Goal: Transaction & Acquisition: Purchase product/service

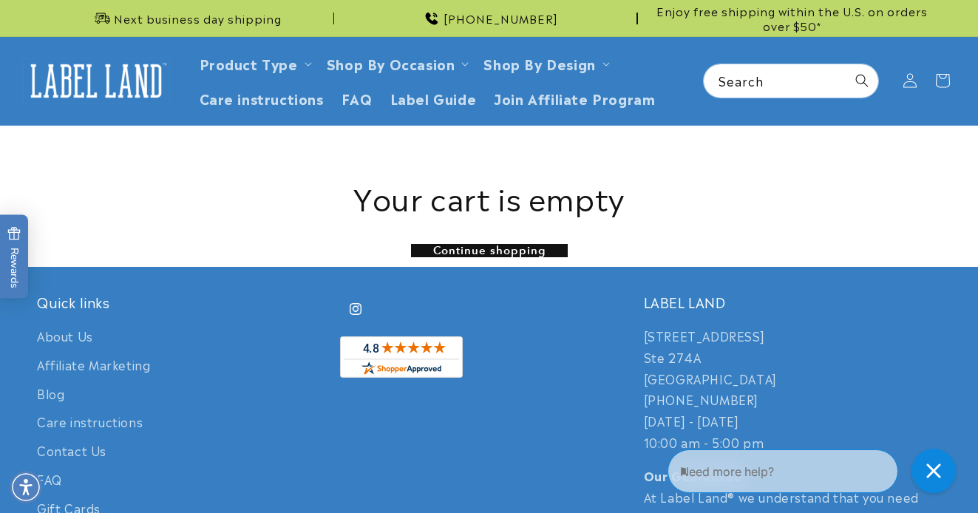
click at [554, 254] on link "Continue shopping" at bounding box center [489, 250] width 157 height 13
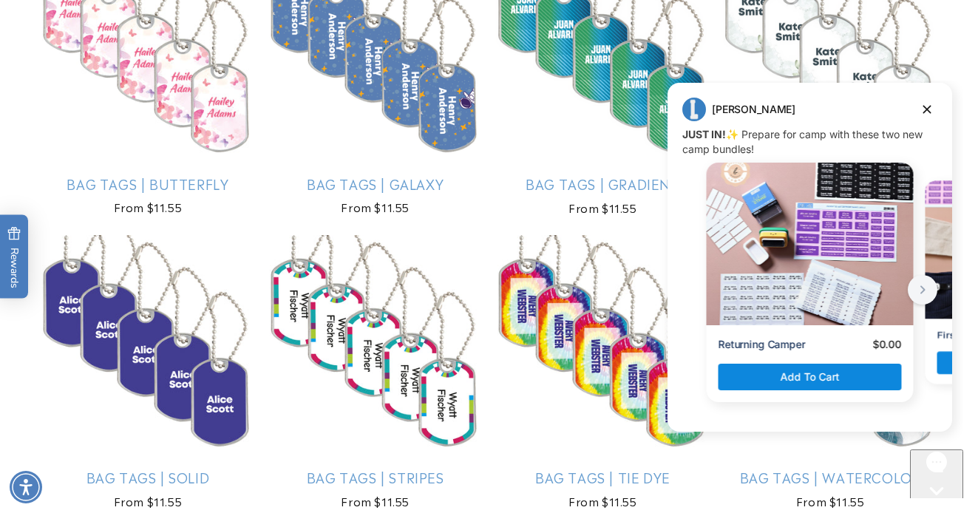
scroll to position [957, 0]
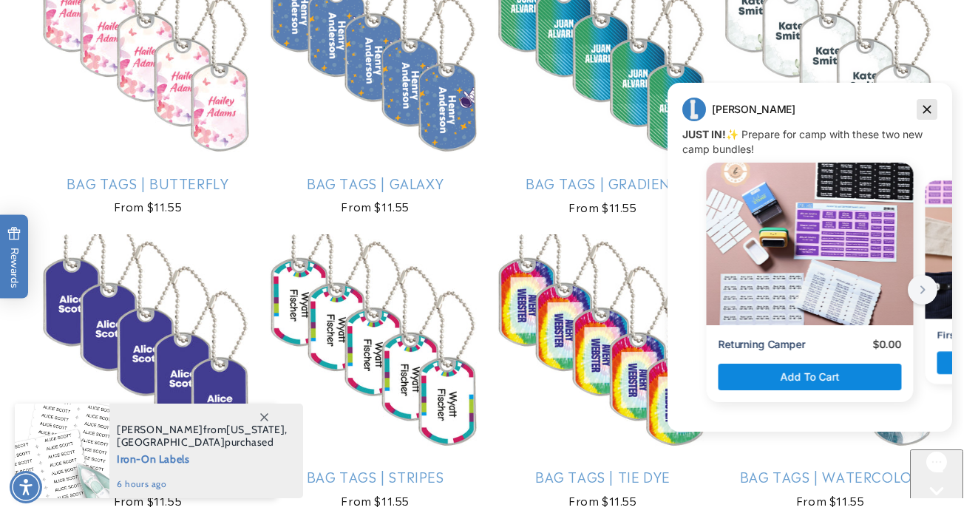
click at [929, 105] on icon "Dismiss campaign" at bounding box center [926, 110] width 15 height 18
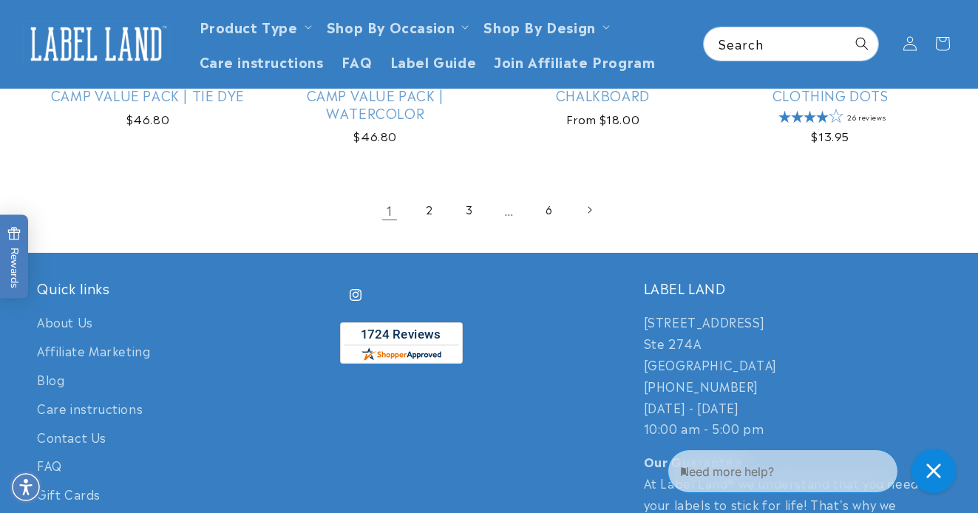
scroll to position [2776, 0]
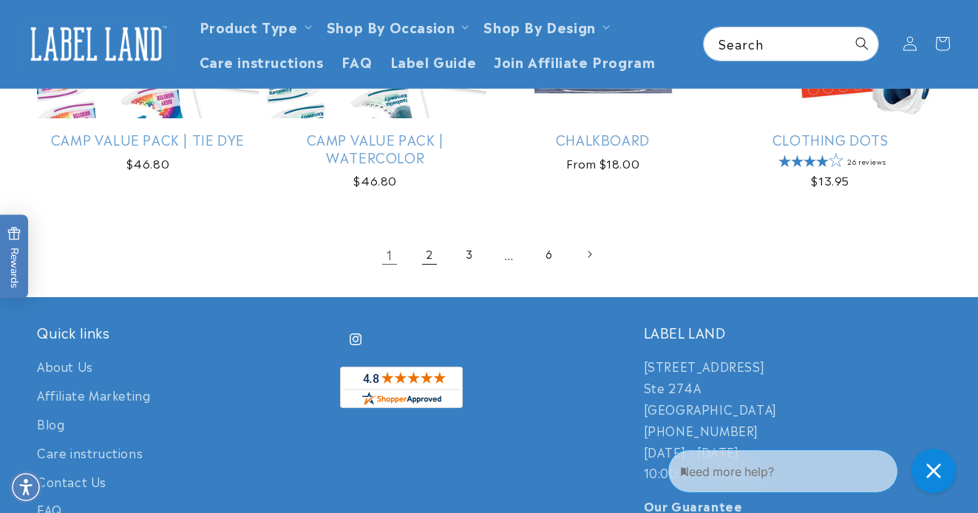
click at [428, 271] on link "2" at bounding box center [429, 254] width 33 height 33
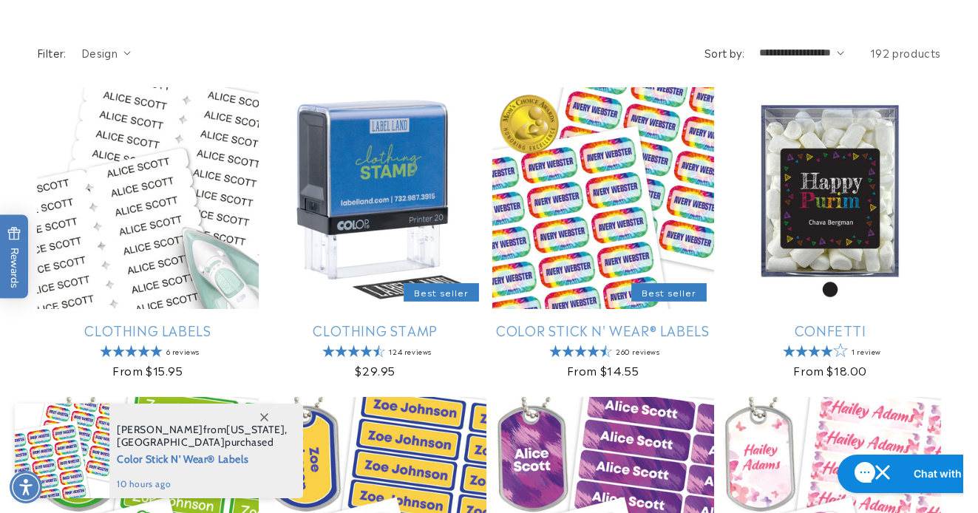
scroll to position [191, 0]
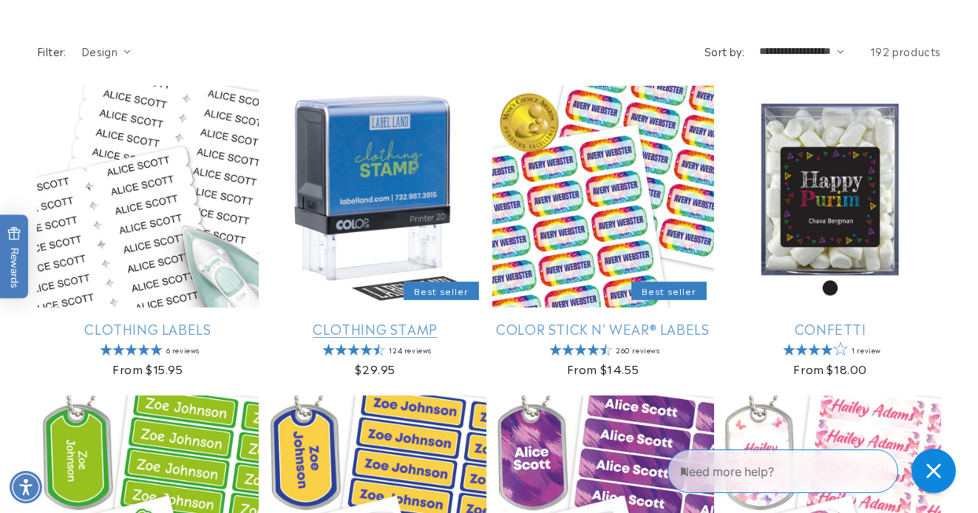
click at [418, 320] on link "Clothing Stamp" at bounding box center [376, 328] width 222 height 17
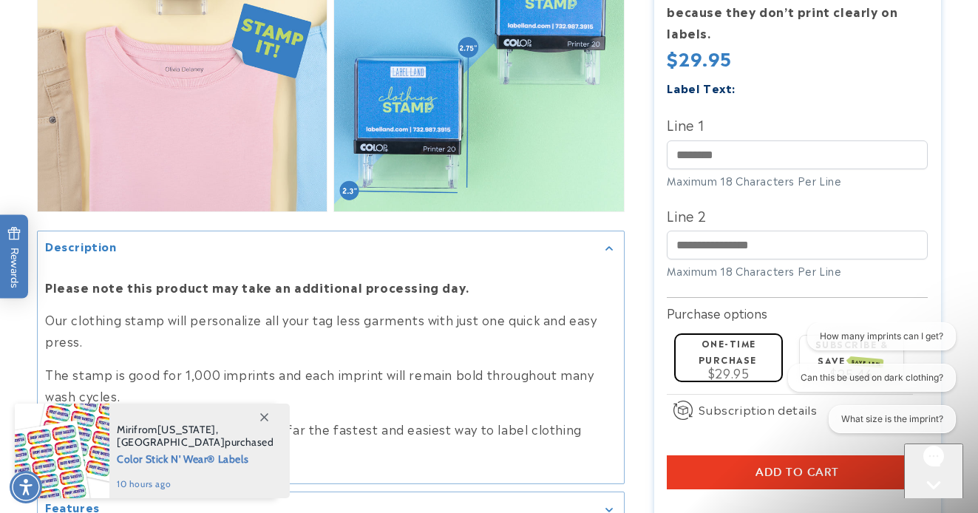
scroll to position [1225, 0]
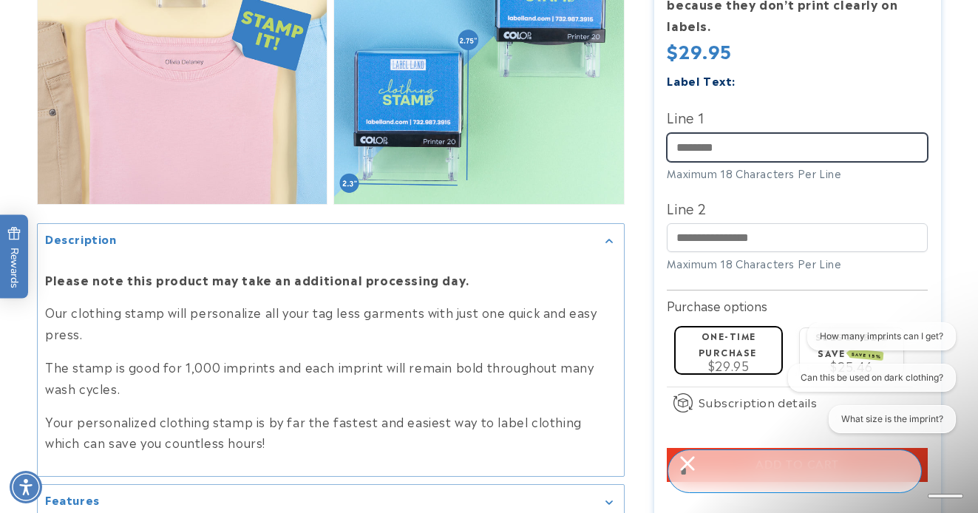
click at [771, 133] on input "Line 1" at bounding box center [797, 147] width 261 height 29
type input "**********"
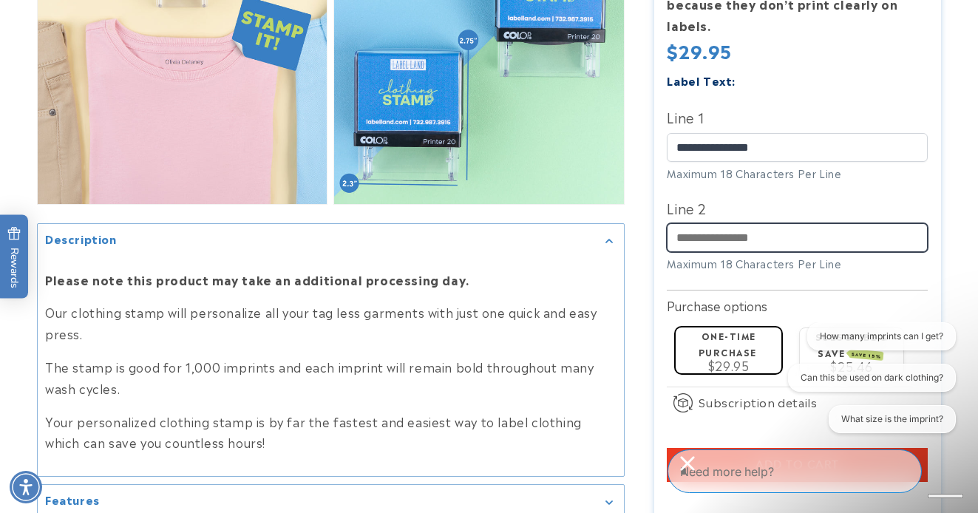
click at [785, 237] on input "Line 2" at bounding box center [797, 237] width 261 height 29
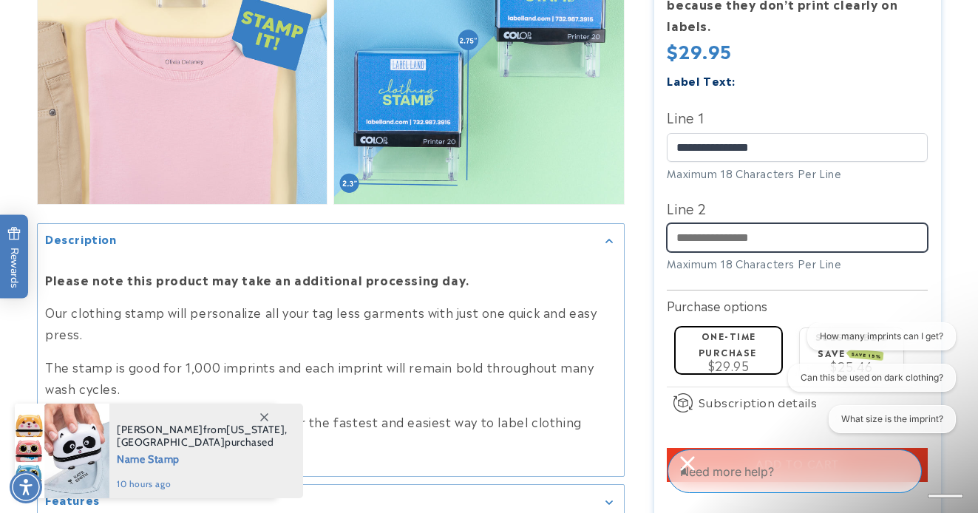
type input "*****"
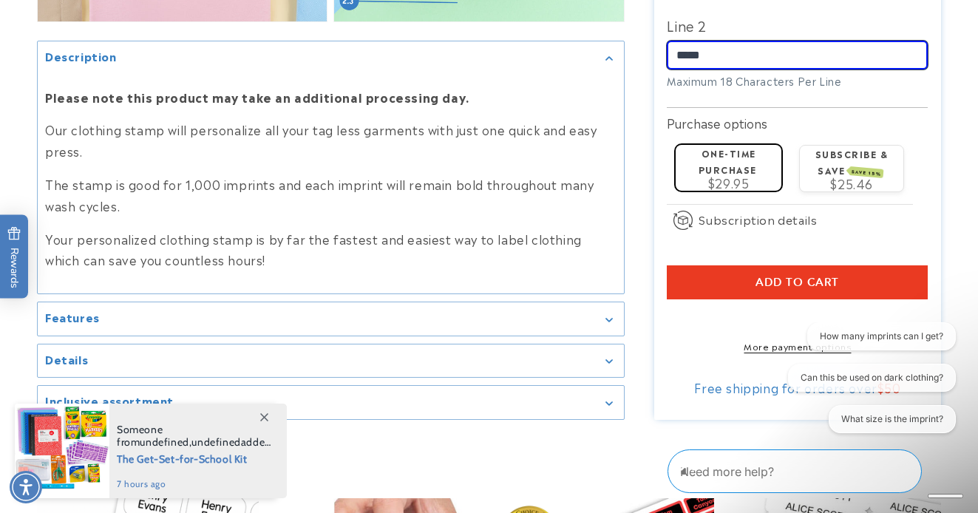
scroll to position [1428, 0]
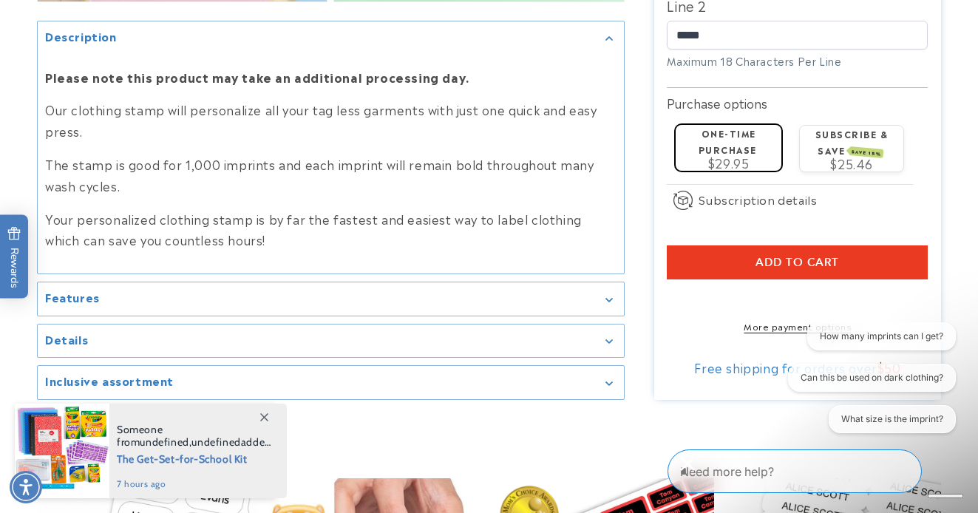
click at [739, 139] on label "One-time purchase" at bounding box center [727, 140] width 58 height 29
click at [850, 245] on button "Add to cart" at bounding box center [797, 262] width 261 height 34
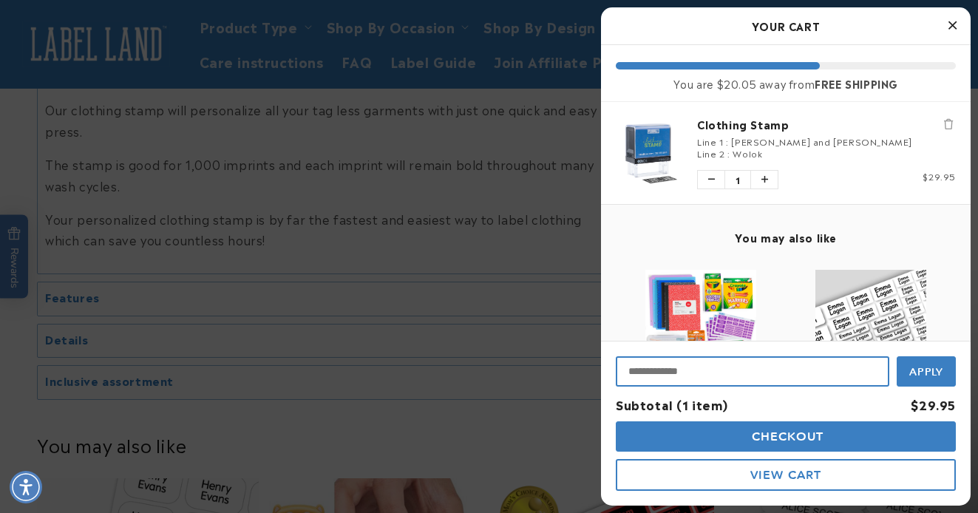
click at [744, 365] on input "Input Discount" at bounding box center [752, 371] width 273 height 30
paste input "**********"
type input "**********"
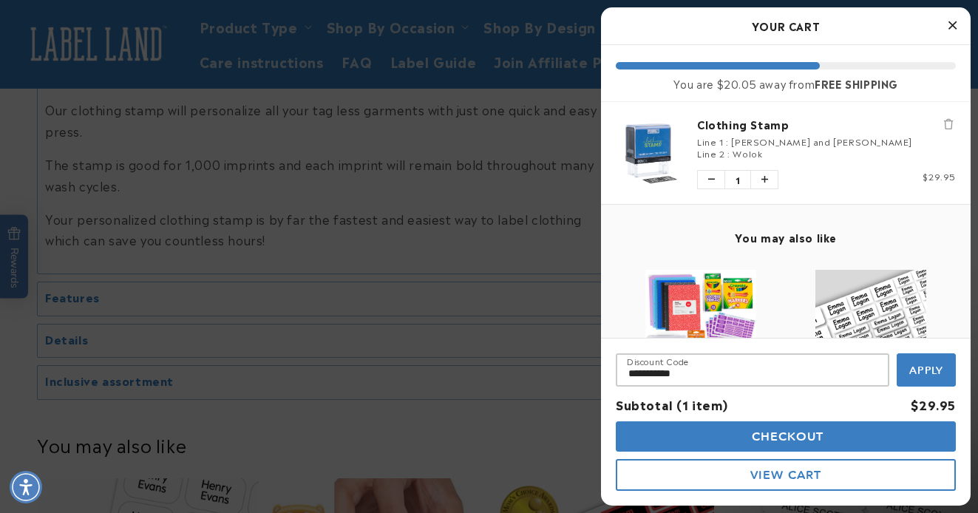
click at [926, 371] on span "Apply" at bounding box center [926, 370] width 35 height 13
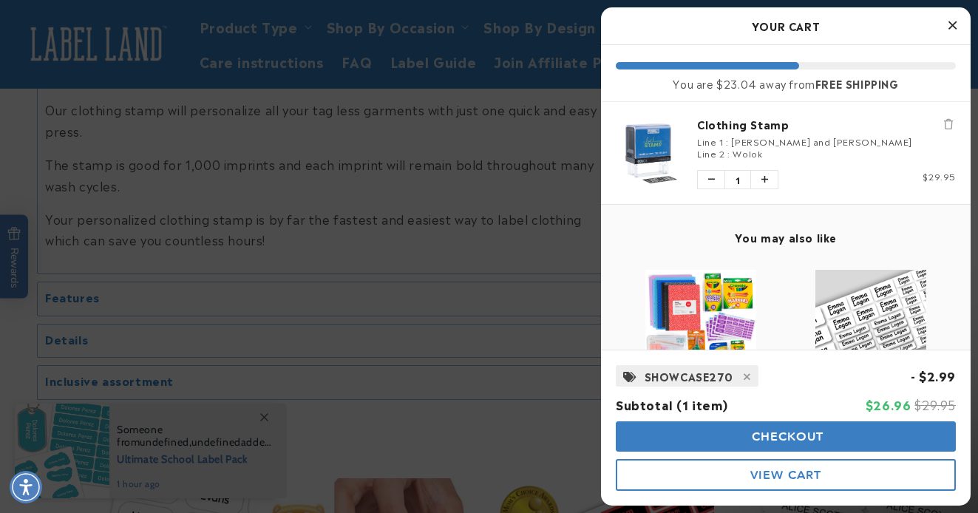
click at [886, 438] on button "Checkout" at bounding box center [786, 436] width 340 height 30
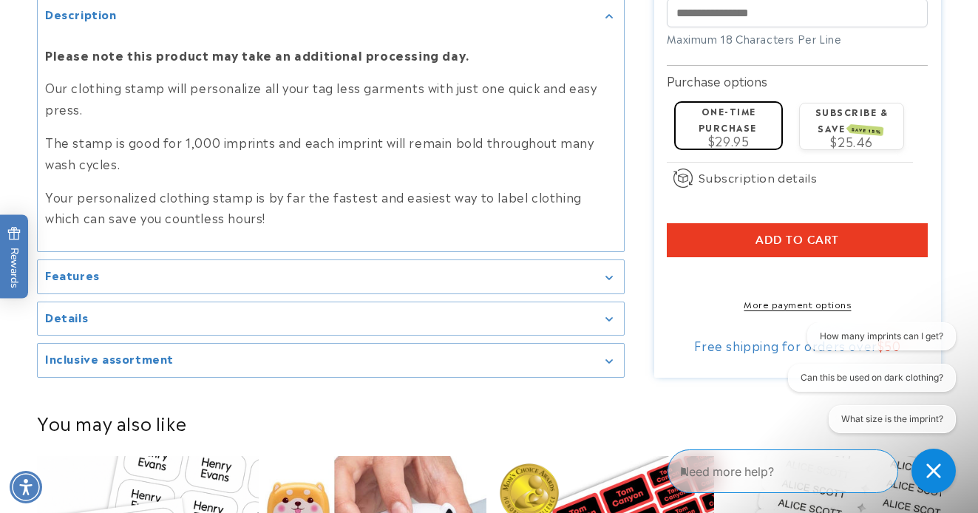
scroll to position [1451, 0]
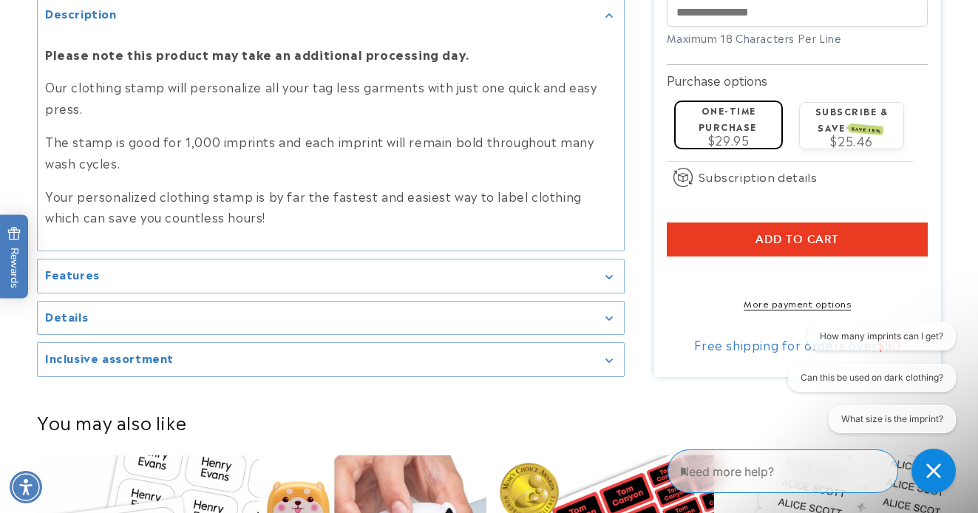
click at [531, 280] on div "Features" at bounding box center [330, 276] width 571 height 11
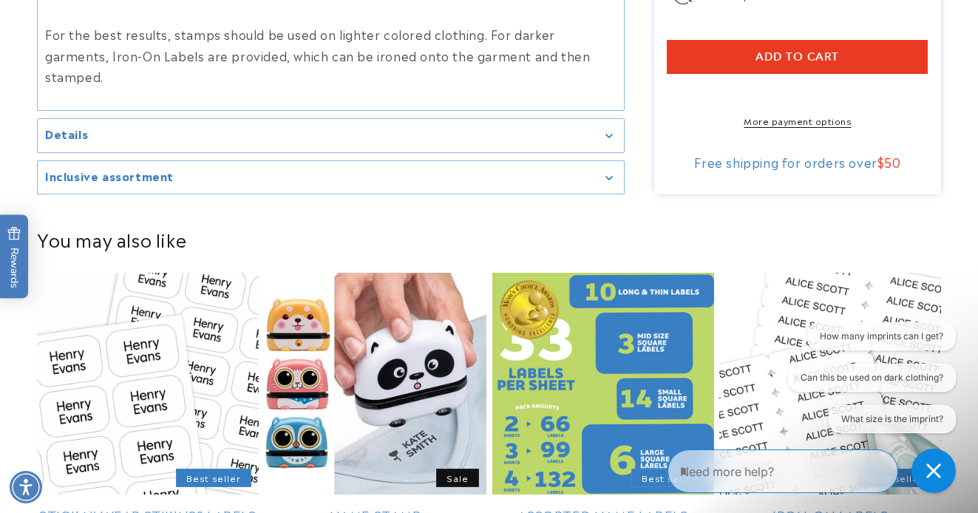
scroll to position [1737, 0]
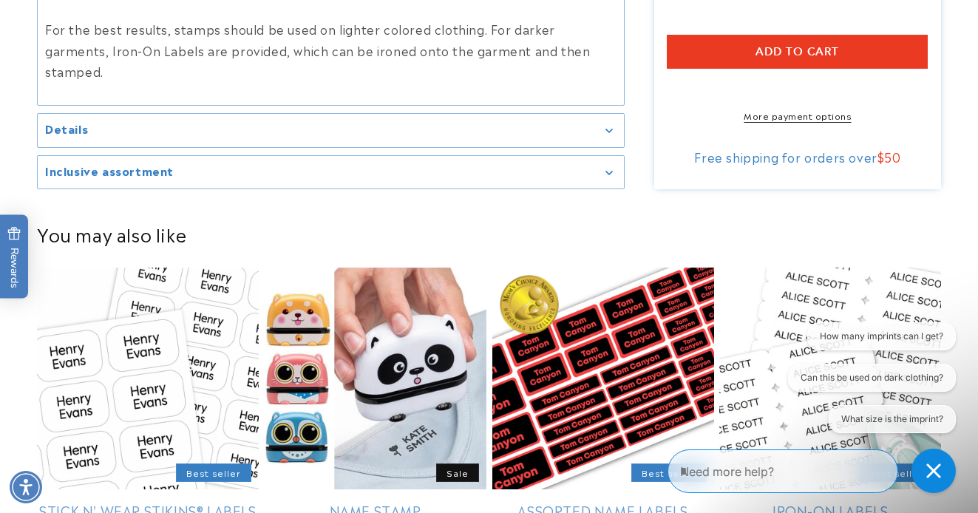
click at [543, 123] on summary "Details" at bounding box center [331, 130] width 586 height 33
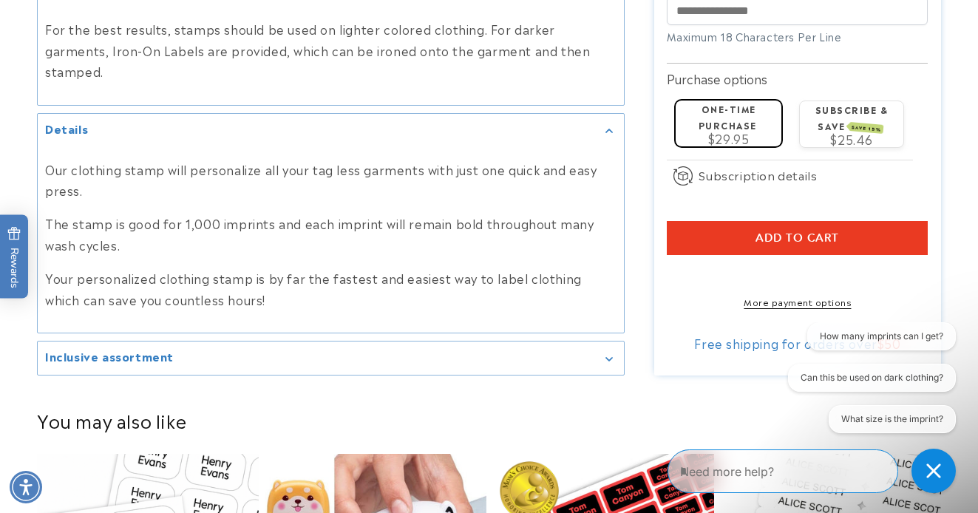
scroll to position [1872, 0]
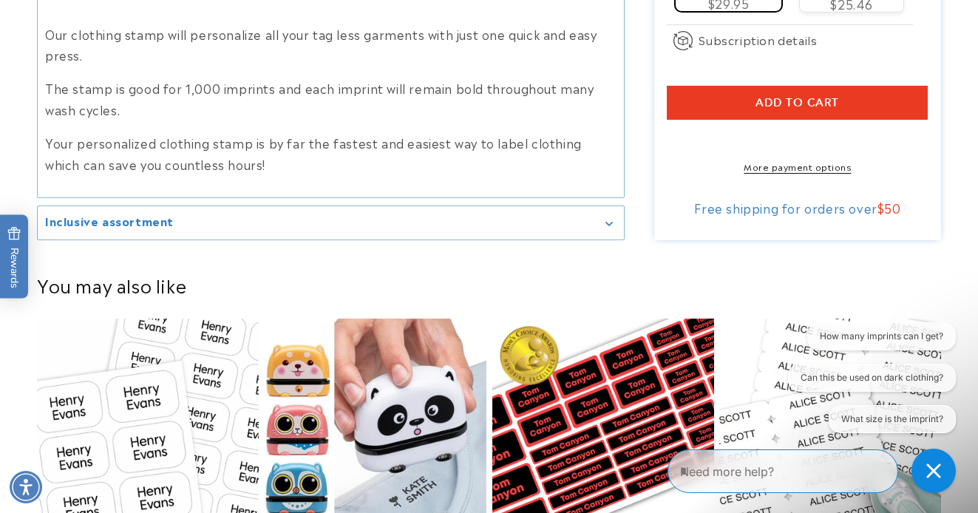
click at [548, 217] on div "Inclusive assortment" at bounding box center [330, 222] width 571 height 11
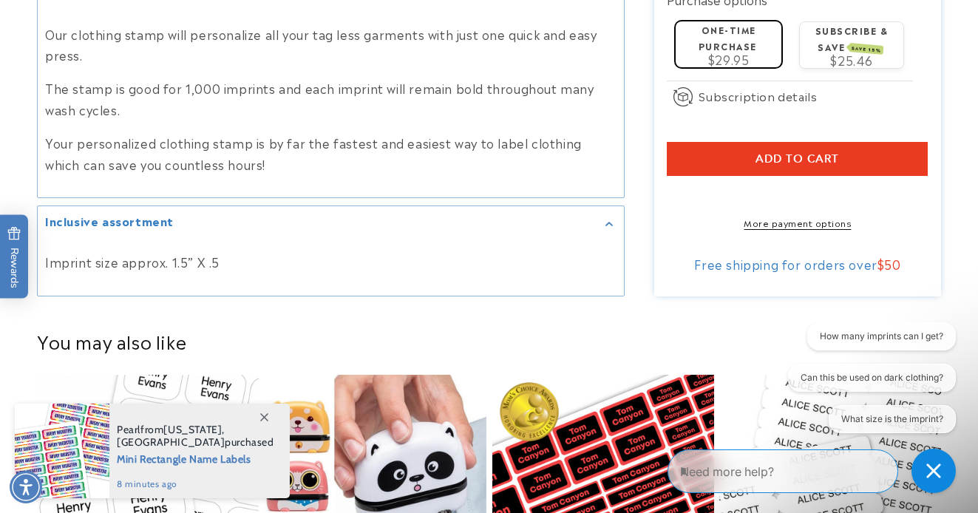
click at [552, 303] on product-recommendations "You may also like Stick N' Wear Stikins® Labels Best seller Stick N' Wear Stiki…" at bounding box center [489, 493] width 978 height 380
click at [554, 330] on h2 "You may also like" at bounding box center [489, 341] width 904 height 23
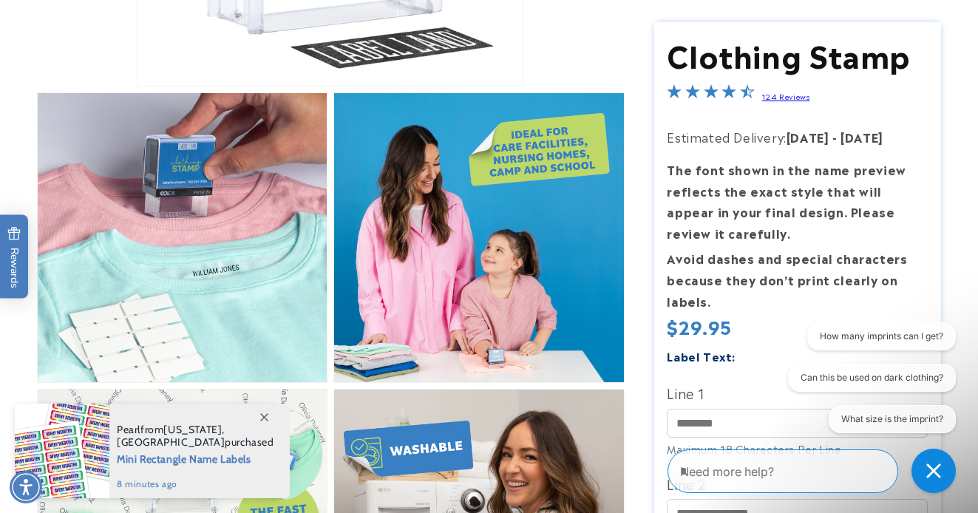
scroll to position [463, 0]
